Goal: Navigation & Orientation: Understand site structure

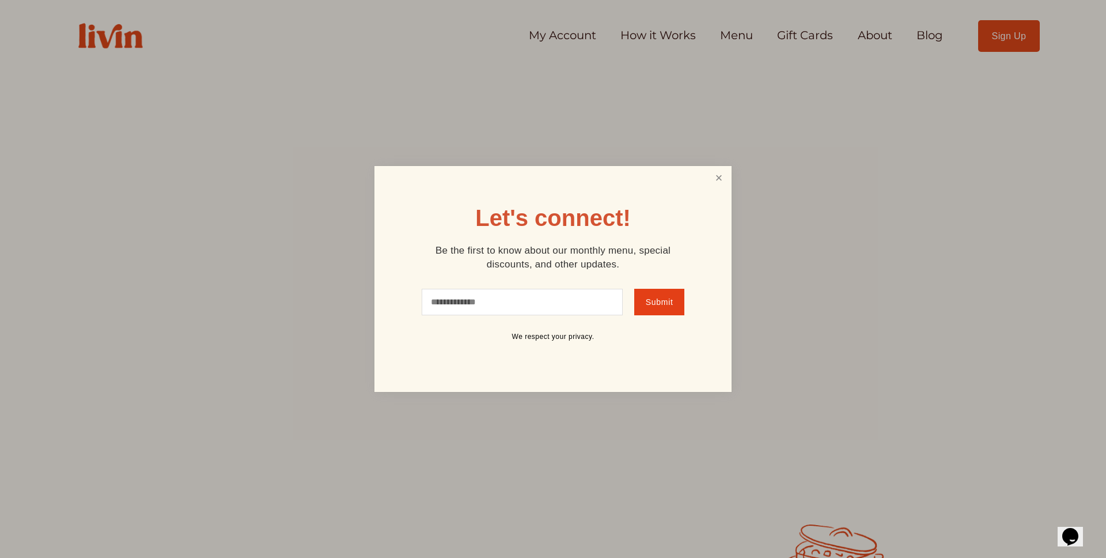
click at [708, 172] on link "Close" at bounding box center [719, 178] width 22 height 21
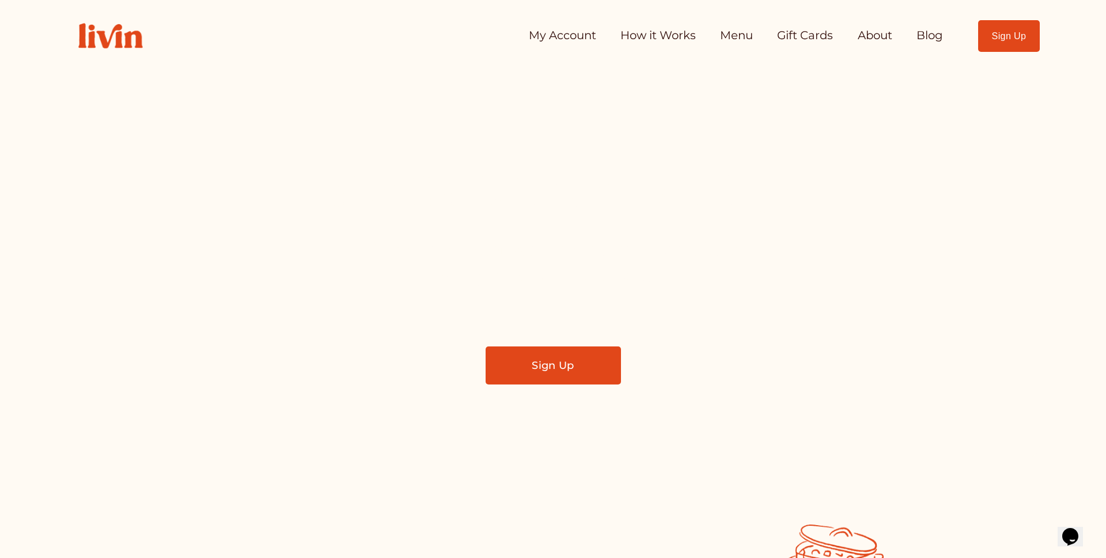
click at [662, 39] on link "How it Works" at bounding box center [657, 35] width 75 height 23
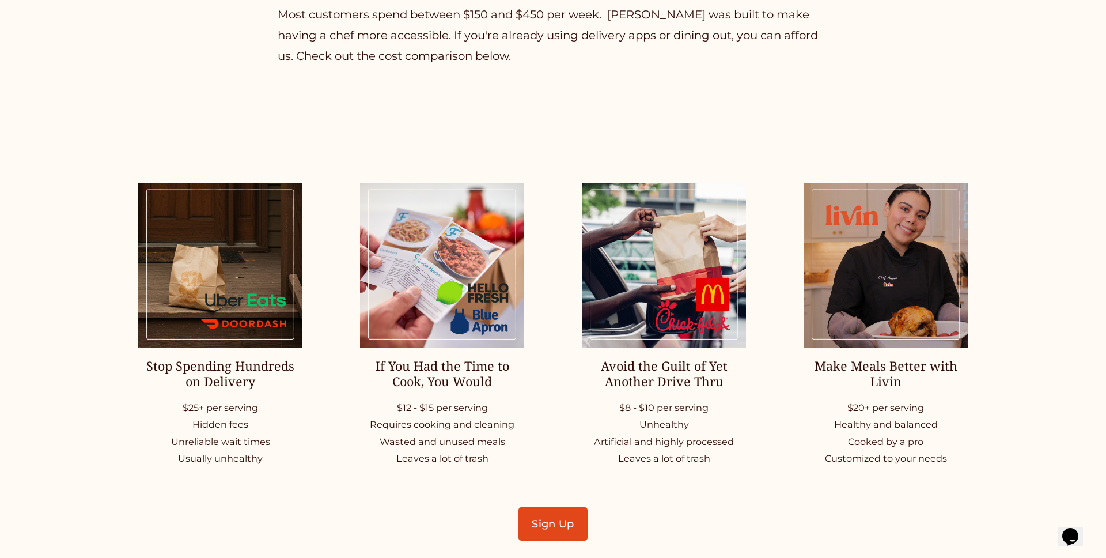
scroll to position [1575, 0]
click at [492, 299] on img at bounding box center [442, 264] width 164 height 165
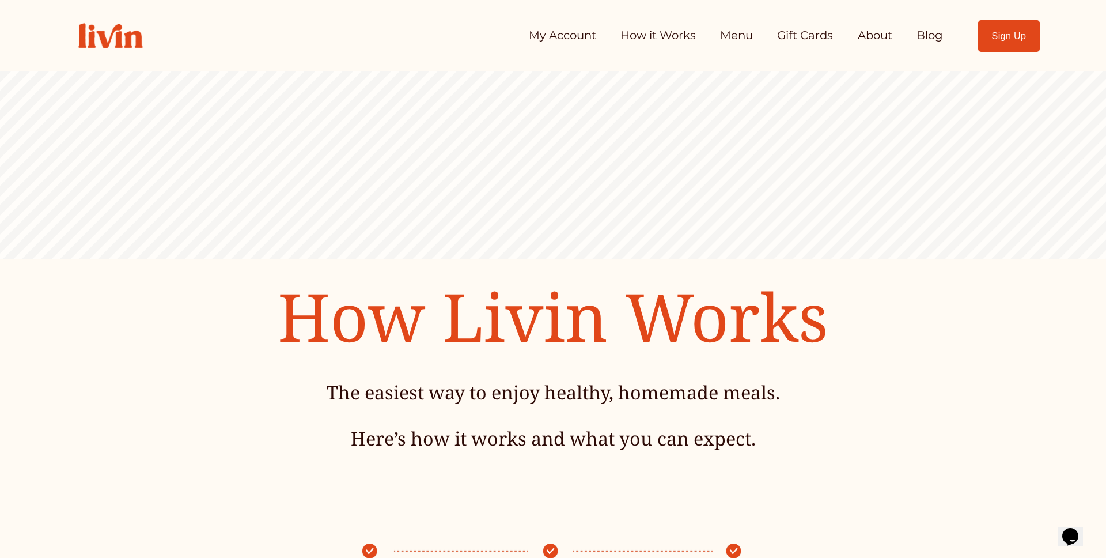
scroll to position [7, 0]
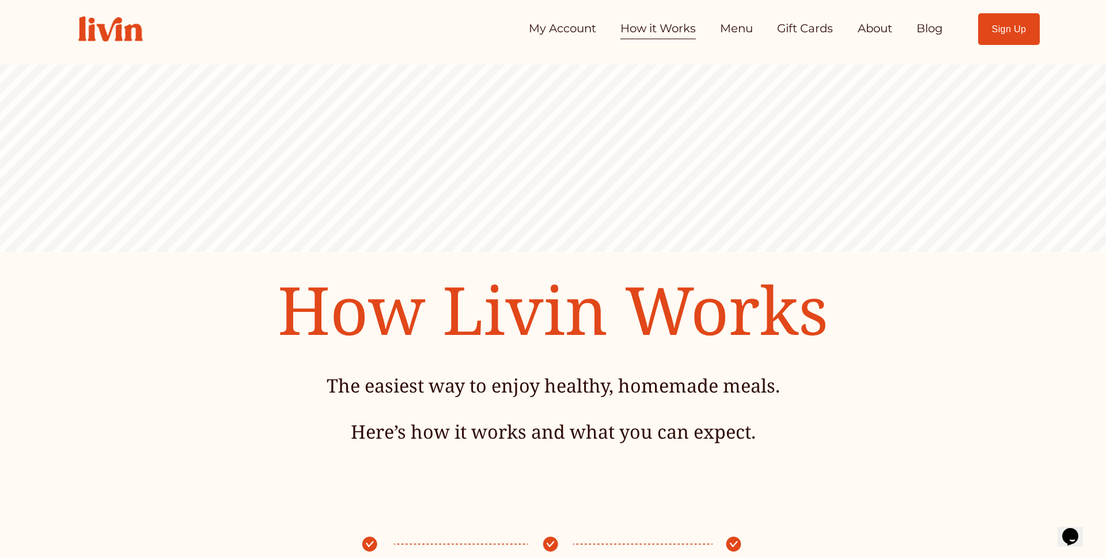
click at [948, 24] on div "Sign Up" at bounding box center [991, 29] width 97 height 32
click at [935, 27] on link "Blog" at bounding box center [929, 28] width 26 height 23
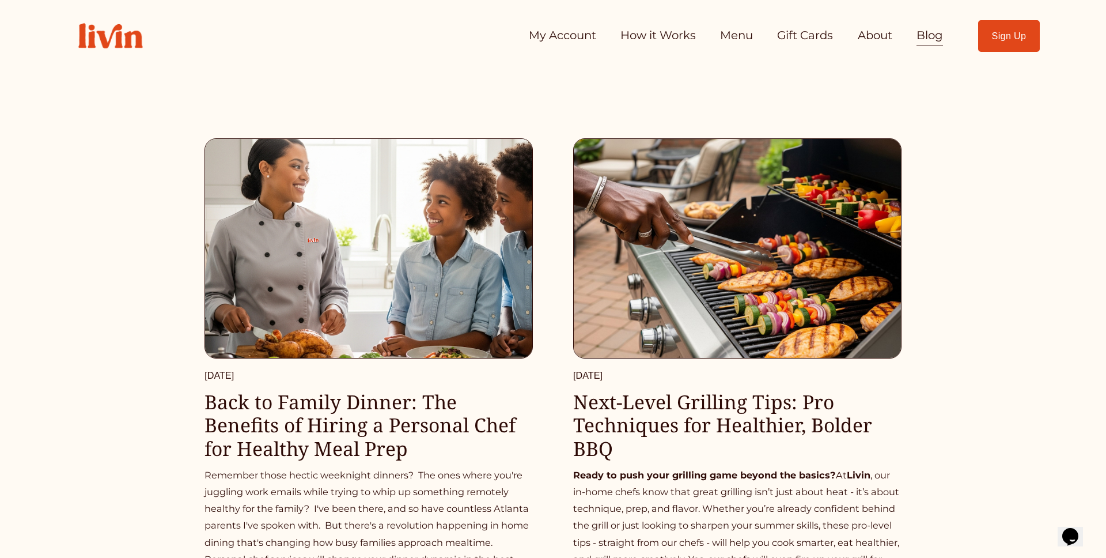
click at [880, 30] on link "About" at bounding box center [875, 35] width 35 height 23
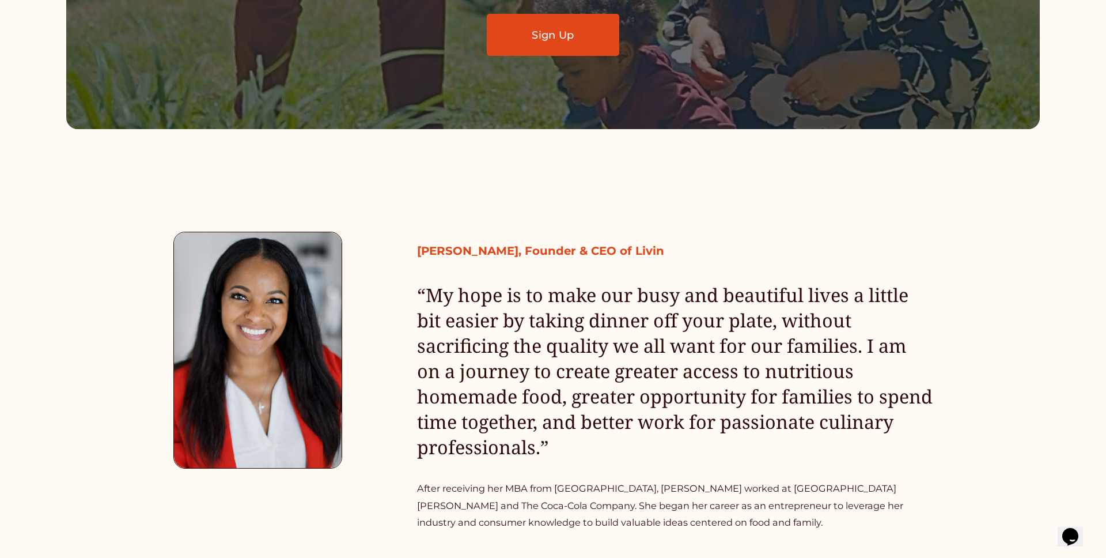
scroll to position [620, 0]
